Goal: Transaction & Acquisition: Purchase product/service

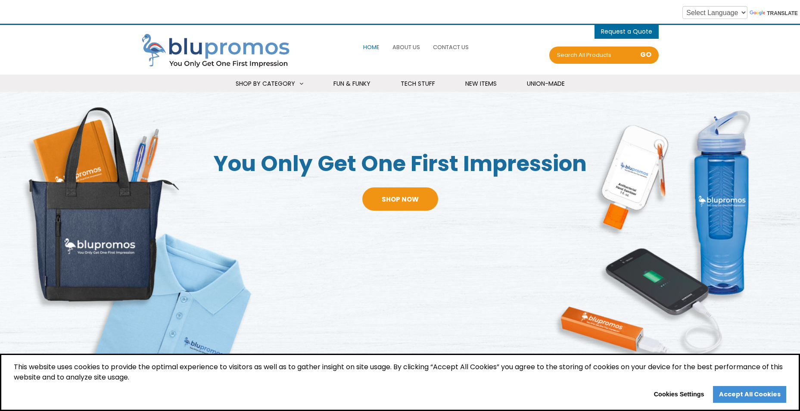
click at [724, 393] on link "Accept All Cookies" at bounding box center [749, 394] width 73 height 17
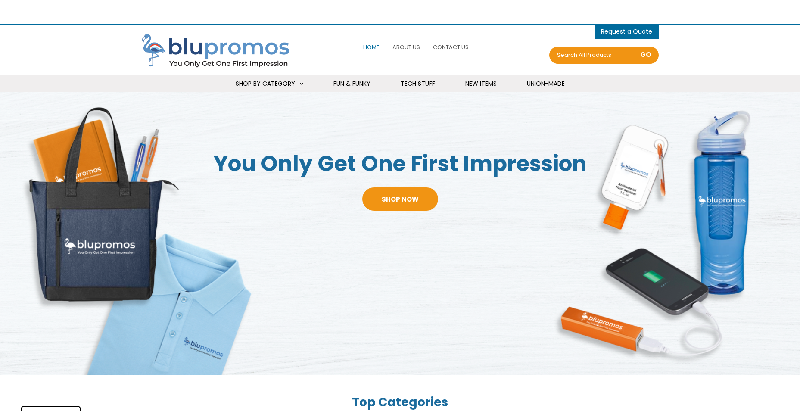
select select "Language Translate Widget"
click at [603, 56] on input "Search all Products" at bounding box center [589, 55] width 69 height 12
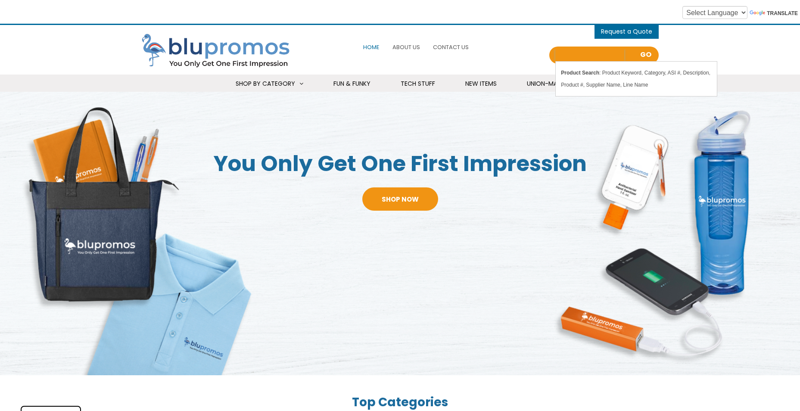
type input "p"
type input "lapel pins"
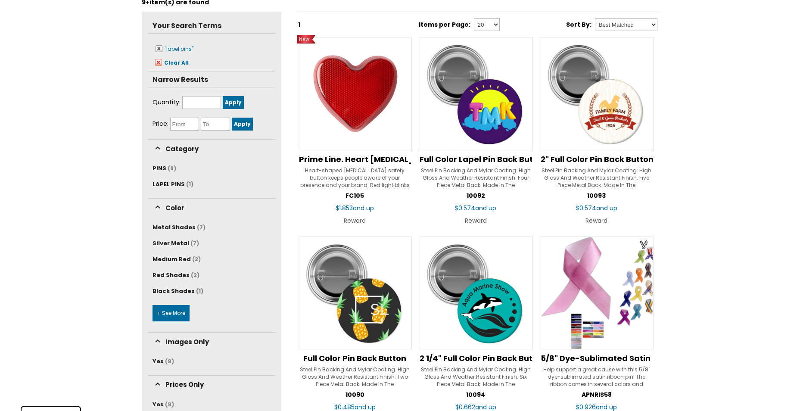
scroll to position [86, 0]
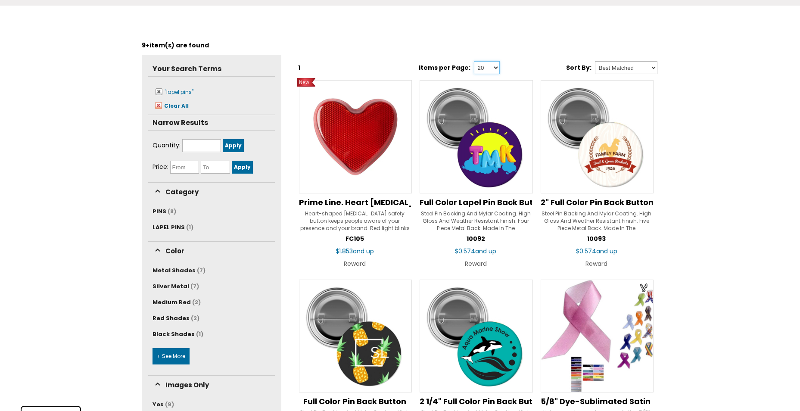
click at [493, 67] on select "20 40 80" at bounding box center [487, 67] width 26 height 13
select select "40"
click at [474, 61] on select "20 40 80" at bounding box center [487, 67] width 26 height 13
